Goal: Find specific page/section: Find specific page/section

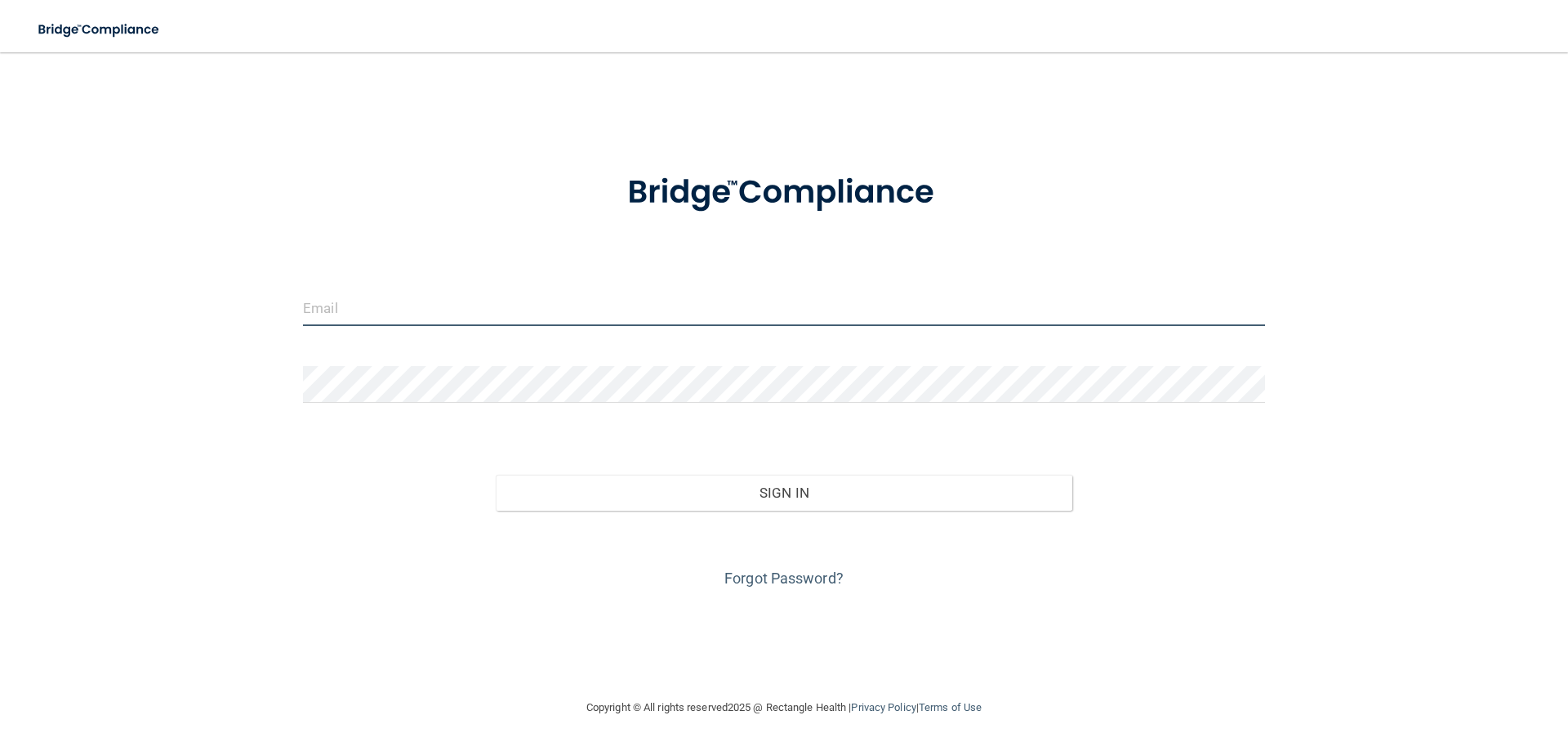
click at [348, 309] on input "email" at bounding box center [784, 307] width 962 height 37
click at [1233, 309] on img at bounding box center [1239, 307] width 22 height 37
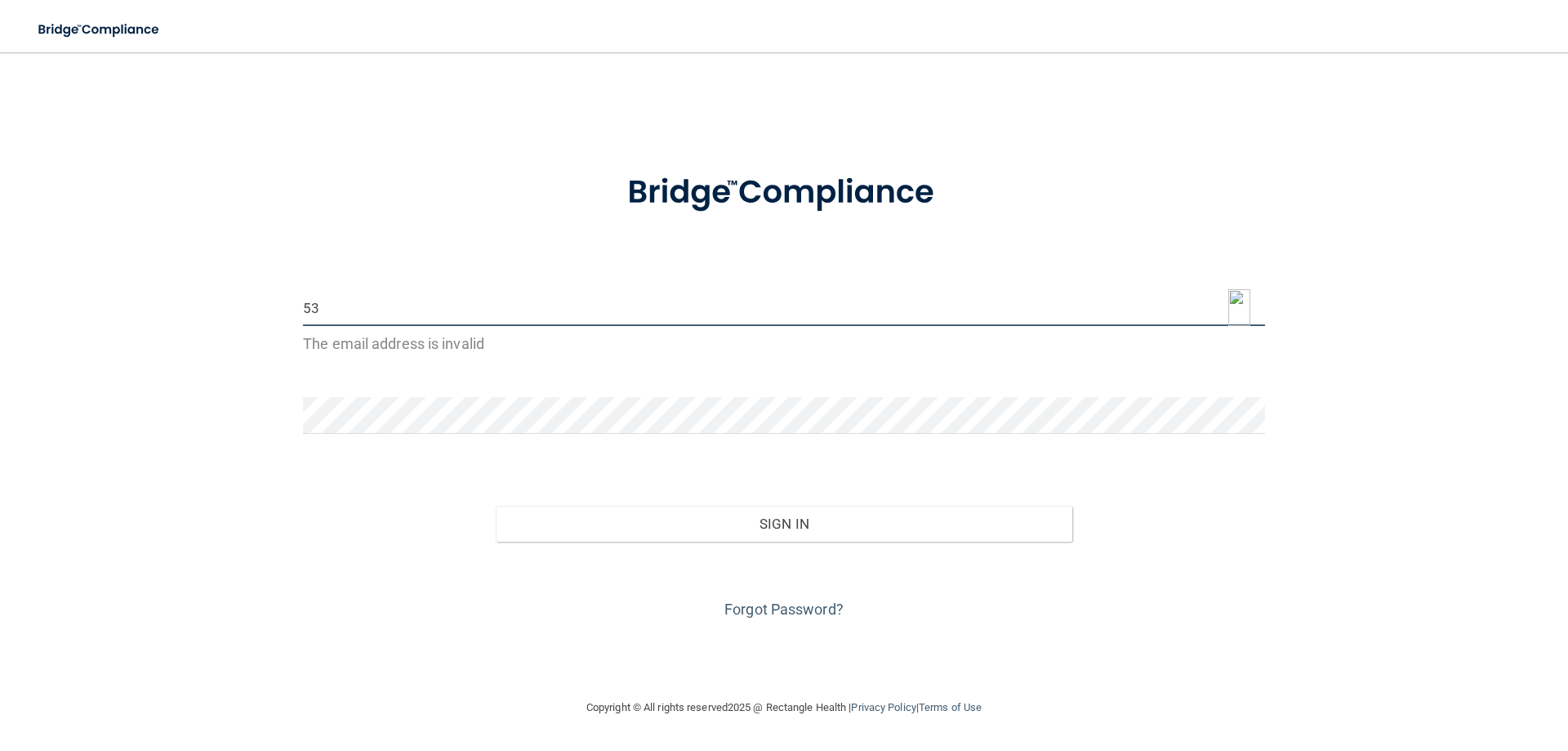
type input "5"
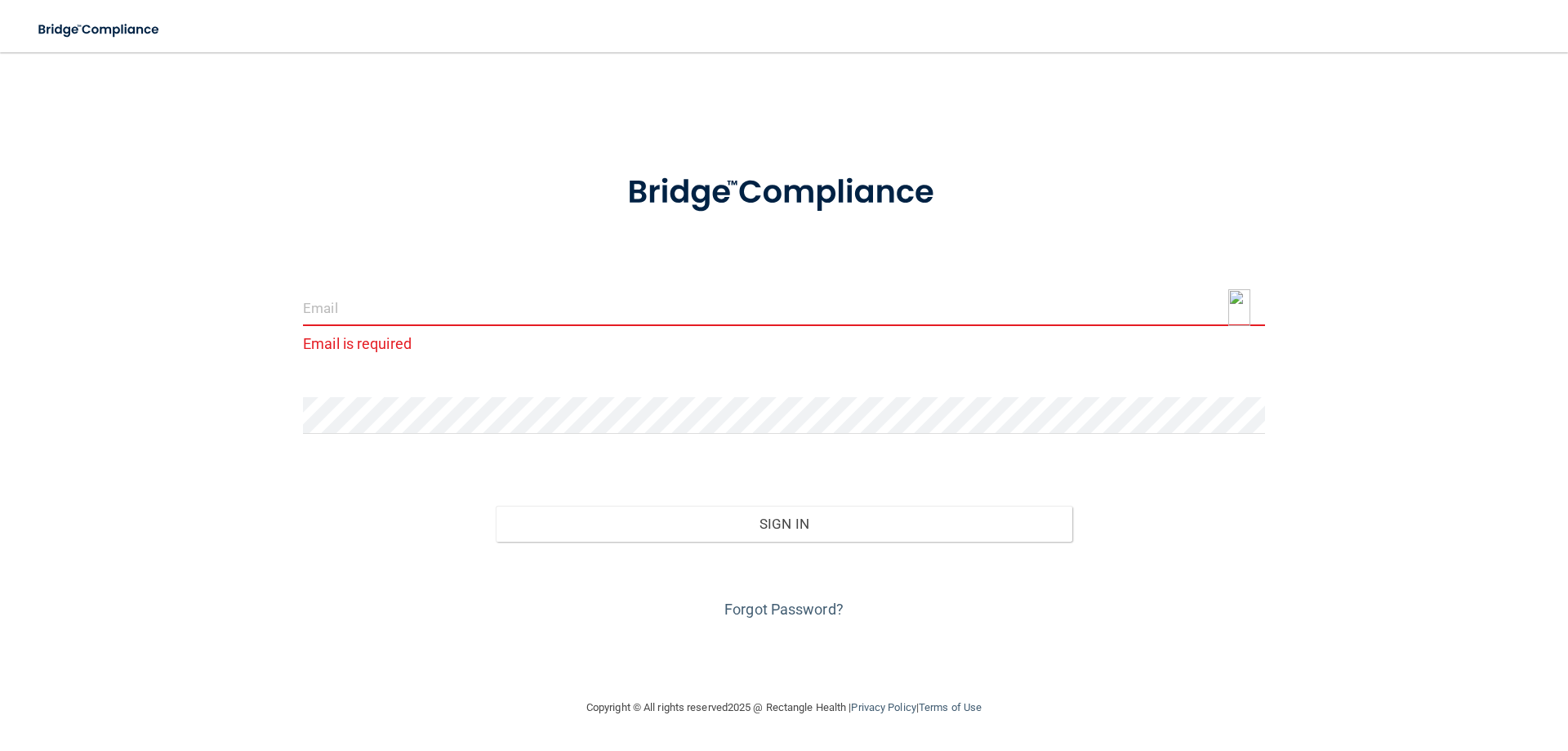
click at [1248, 307] on img at bounding box center [1239, 307] width 22 height 37
click at [1234, 309] on img at bounding box center [1239, 307] width 22 height 37
click at [1238, 301] on img at bounding box center [1239, 307] width 22 height 37
type input "[EMAIL_ADDRESS][DOMAIN_NAME]"
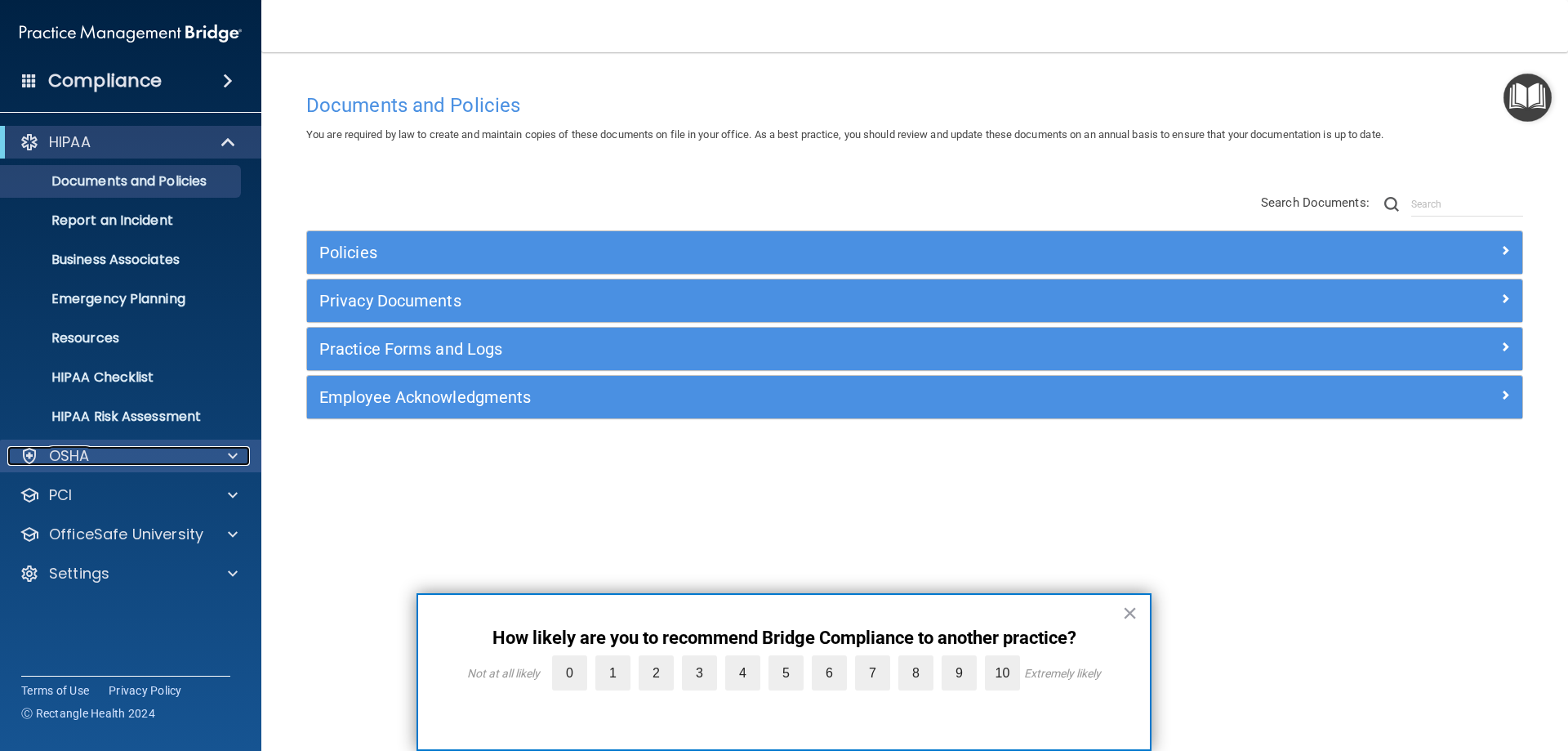
click at [90, 454] on div "OSHA" at bounding box center [109, 456] width 203 height 20
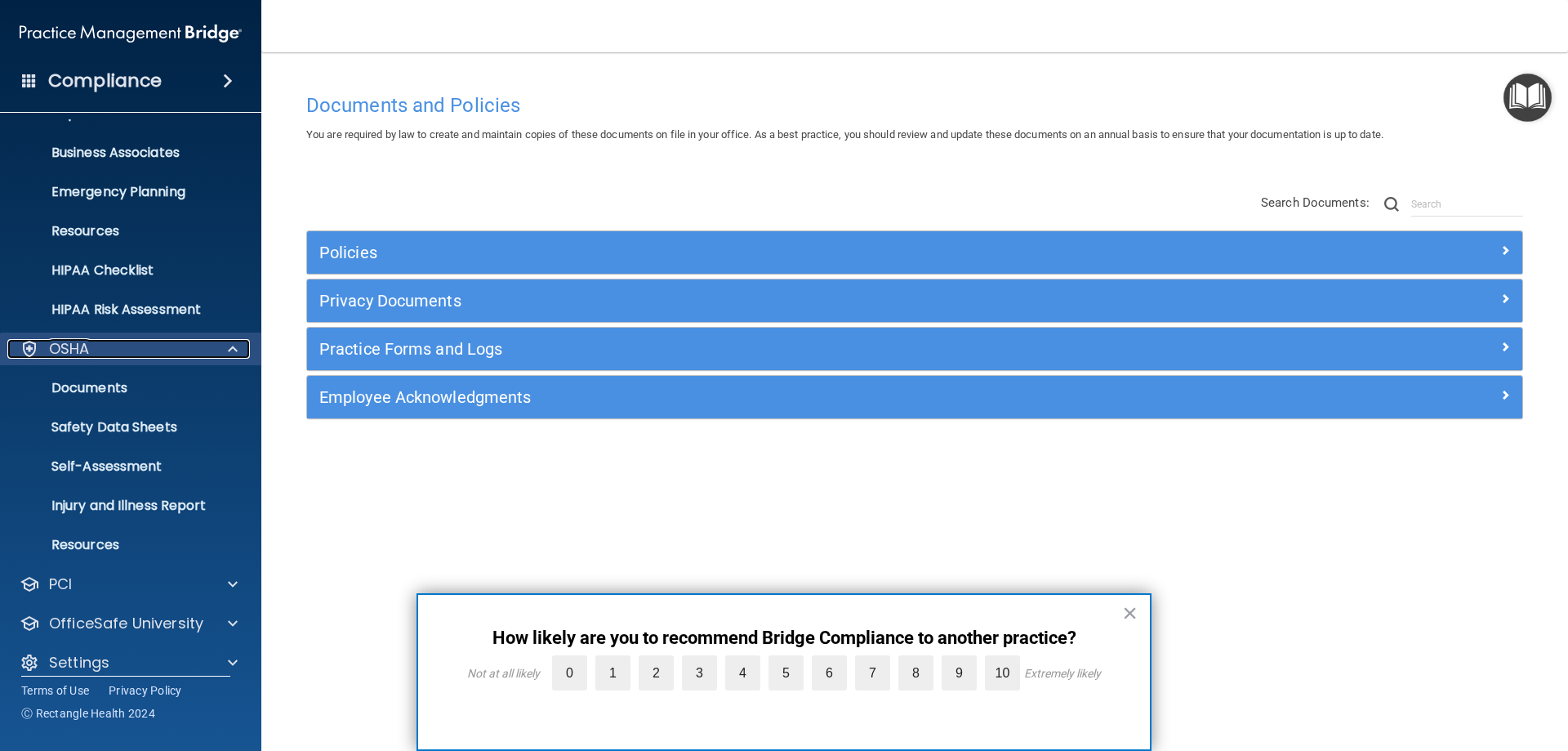
scroll to position [123, 0]
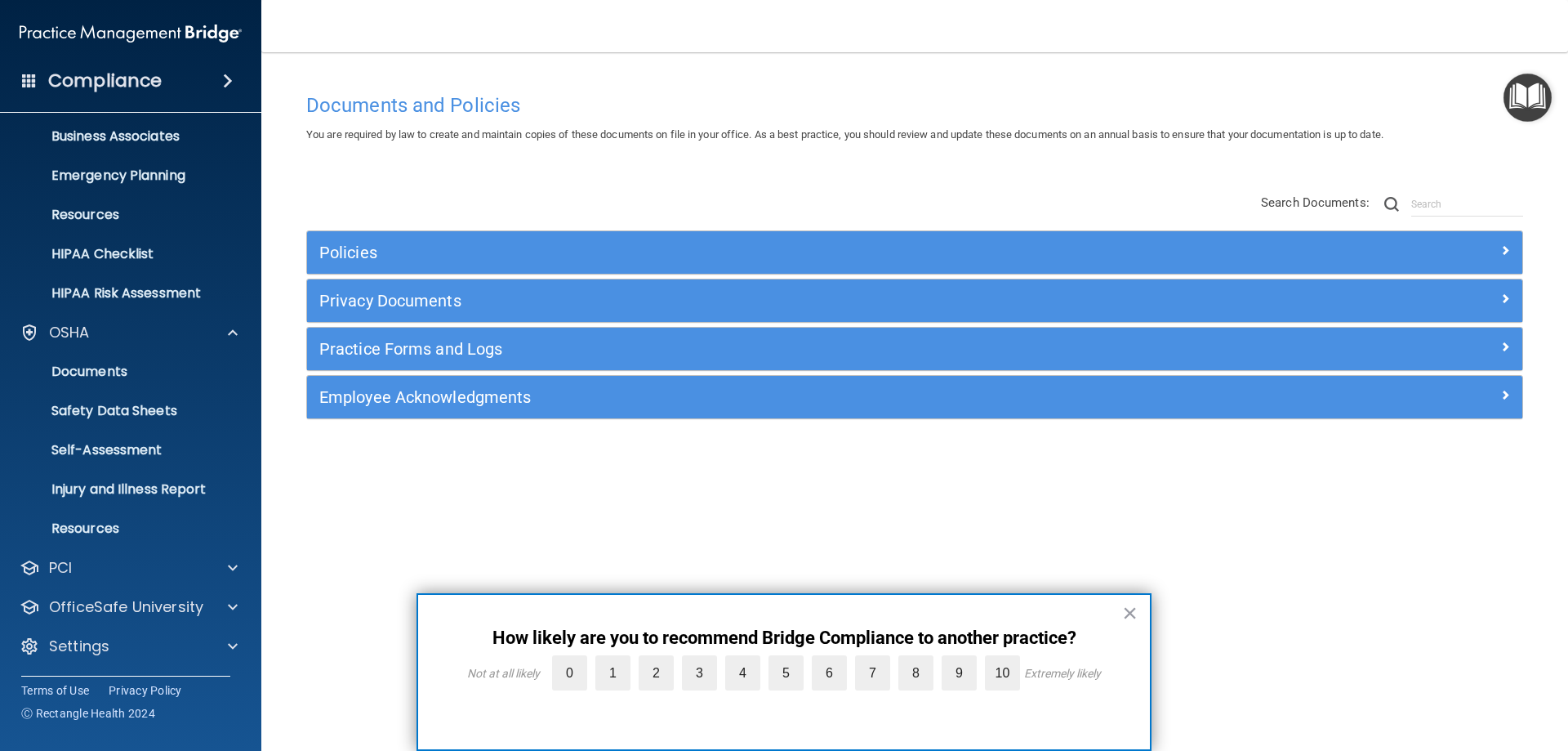
drag, startPoint x: 1134, startPoint y: 615, endPoint x: 690, endPoint y: 499, distance: 458.9
click at [1132, 615] on button "×" at bounding box center [1130, 612] width 15 height 27
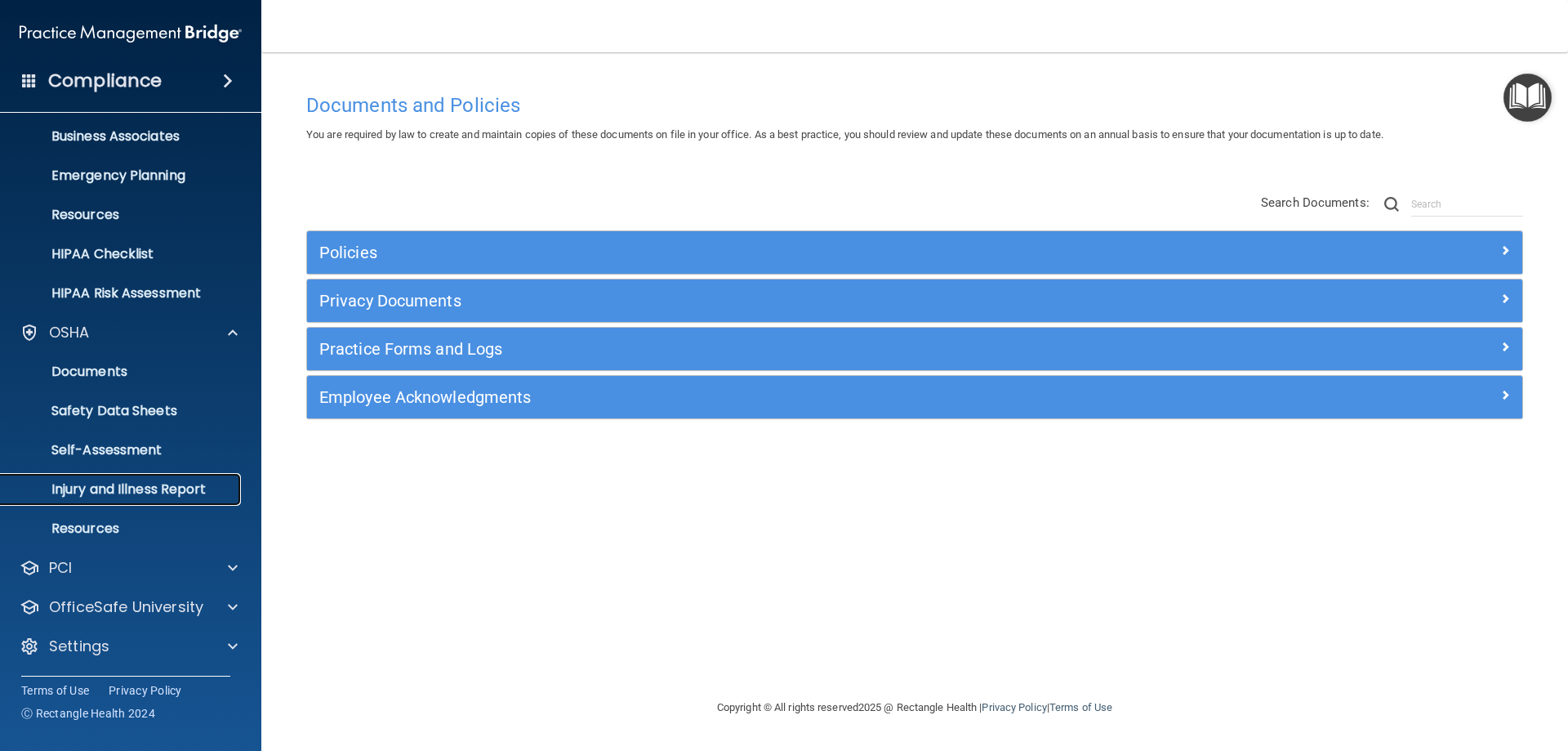
click at [125, 487] on p "Injury and Illness Report" at bounding box center [122, 489] width 223 height 16
